Goal: Navigation & Orientation: Find specific page/section

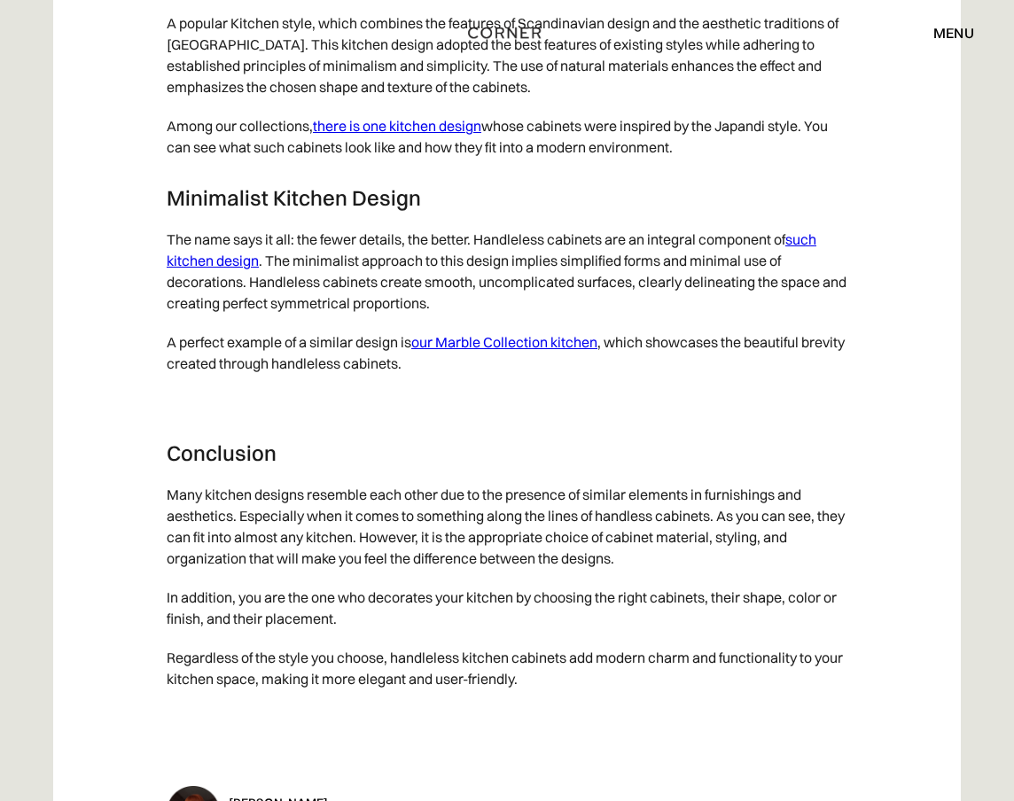
scroll to position [9281, 0]
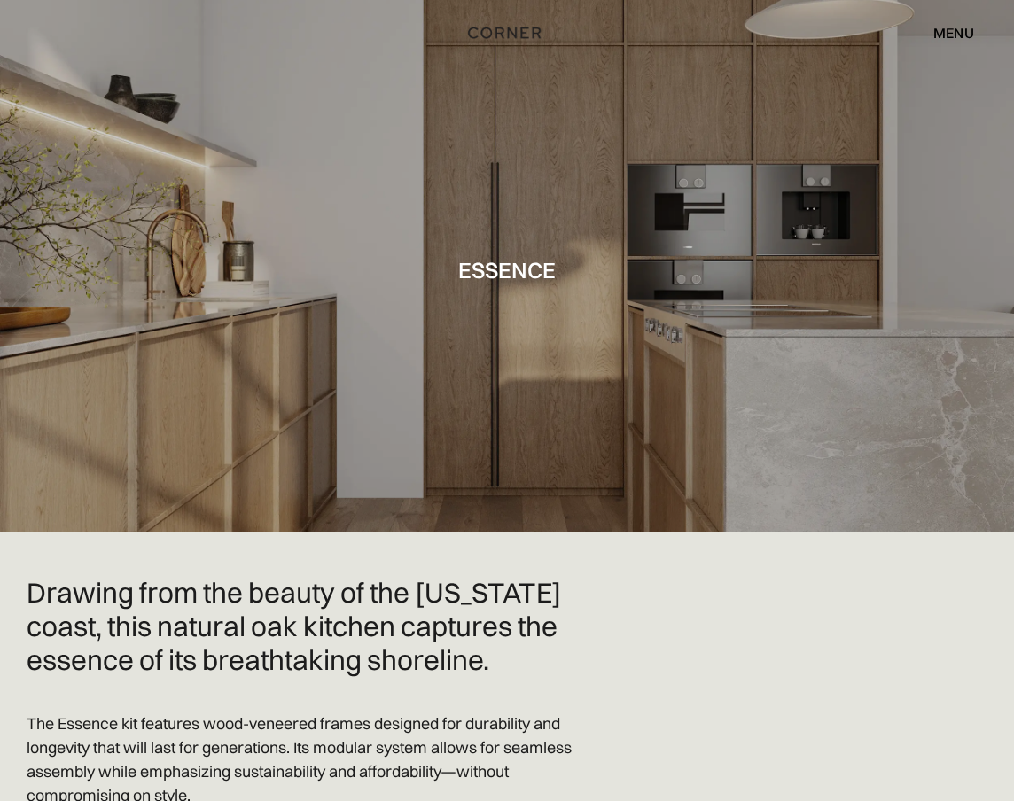
click at [948, 28] on div "menu" at bounding box center [953, 33] width 41 height 14
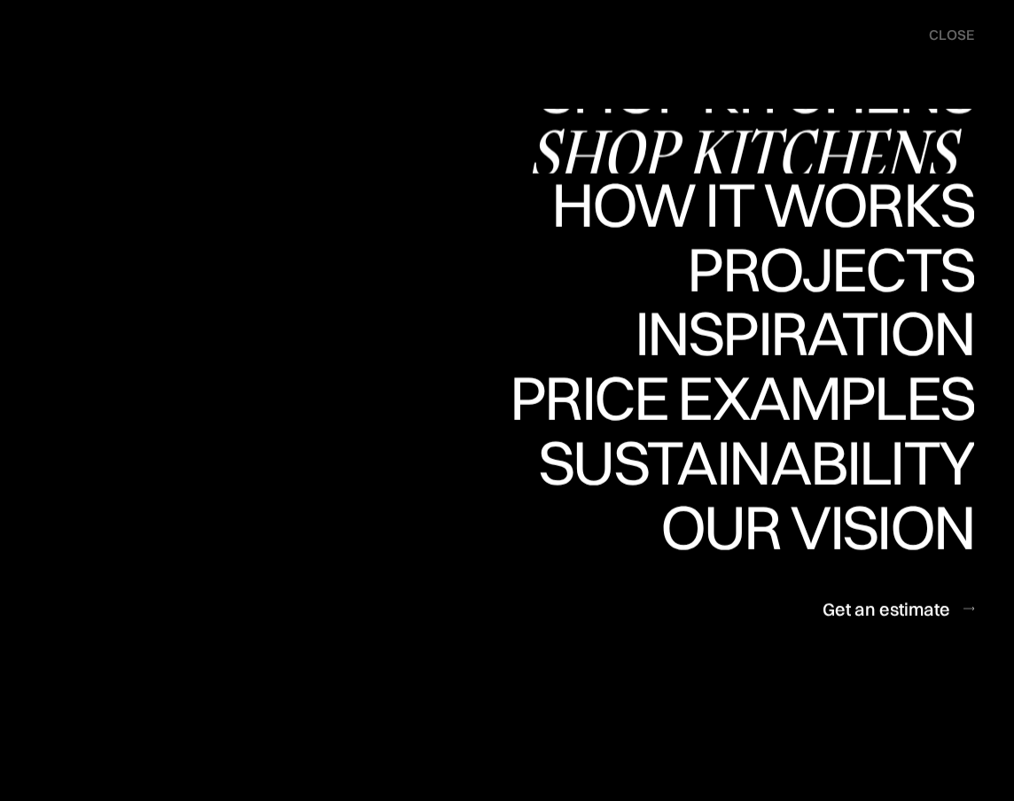
click at [771, 137] on div "Shop Kitchens" at bounding box center [751, 152] width 446 height 62
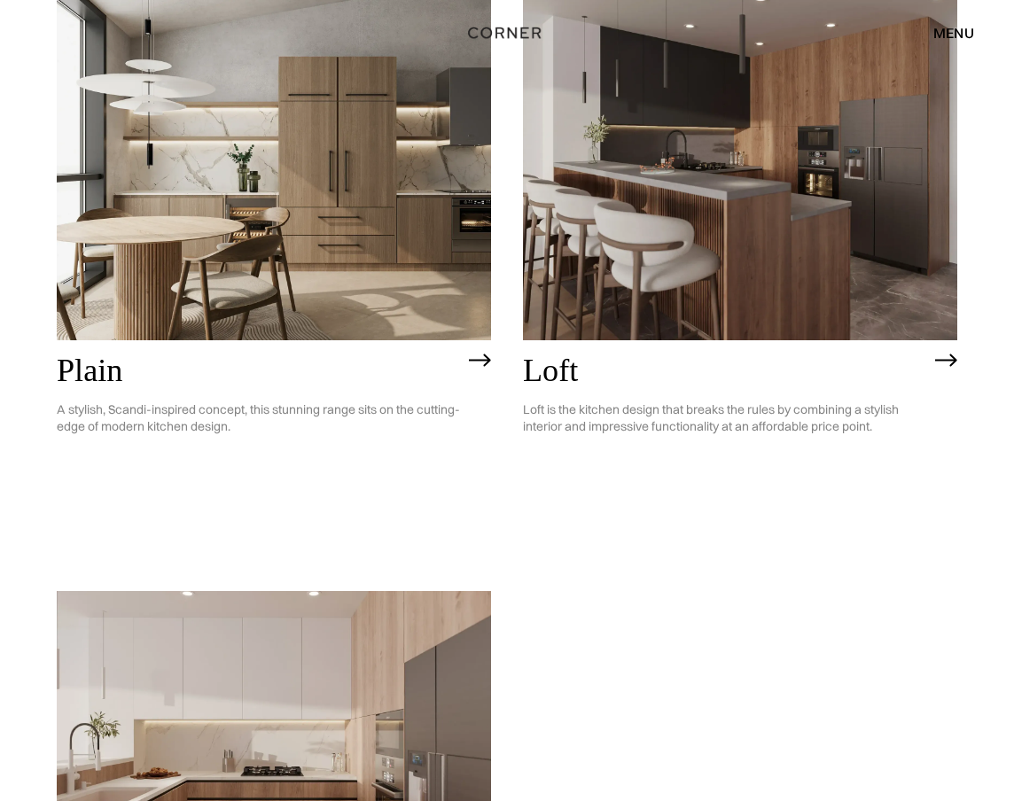
scroll to position [3083, 0]
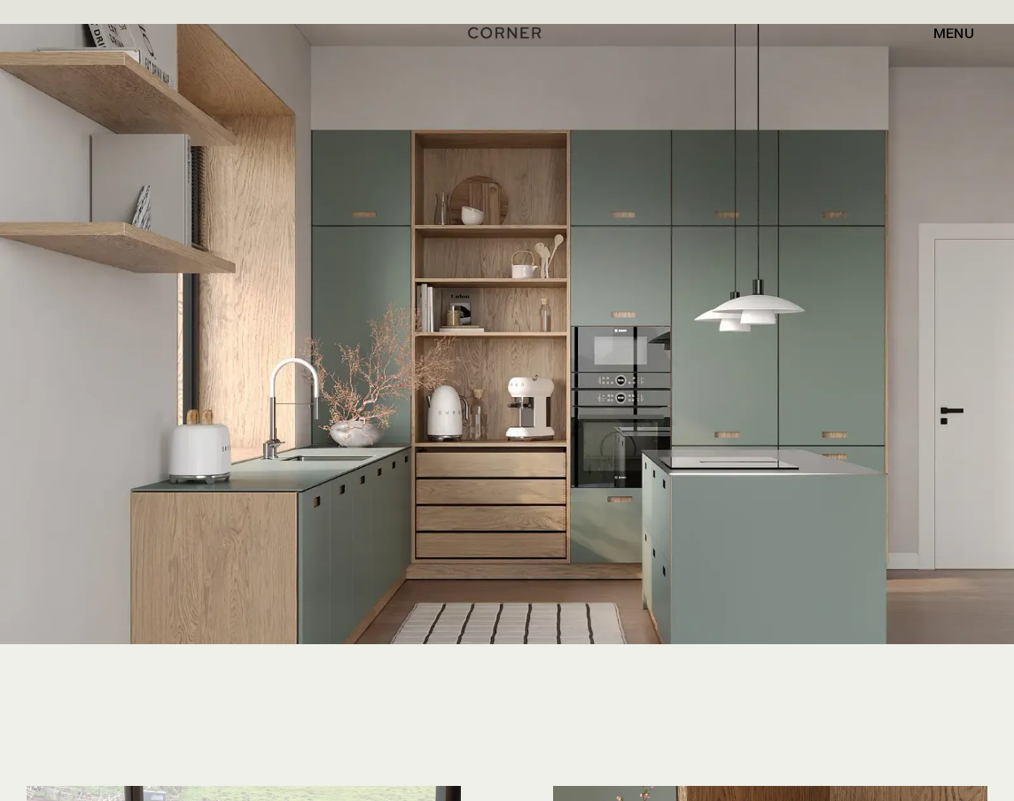
scroll to position [3473, 0]
